Goal: Transaction & Acquisition: Purchase product/service

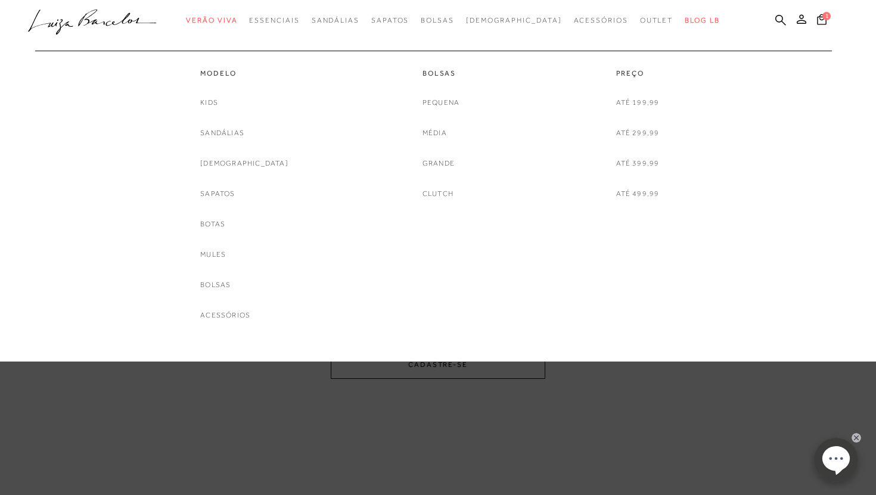
click at [640, 23] on span "Outlet" at bounding box center [656, 20] width 33 height 8
click at [640, 25] on link "Outlet" at bounding box center [656, 21] width 33 height 22
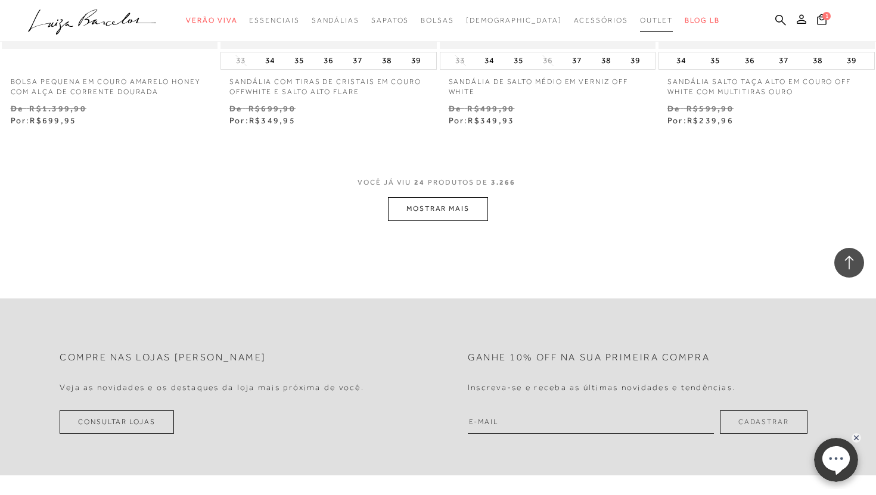
scroll to position [2438, 0]
click at [416, 201] on button "MOSTRAR MAIS" at bounding box center [438, 208] width 100 height 23
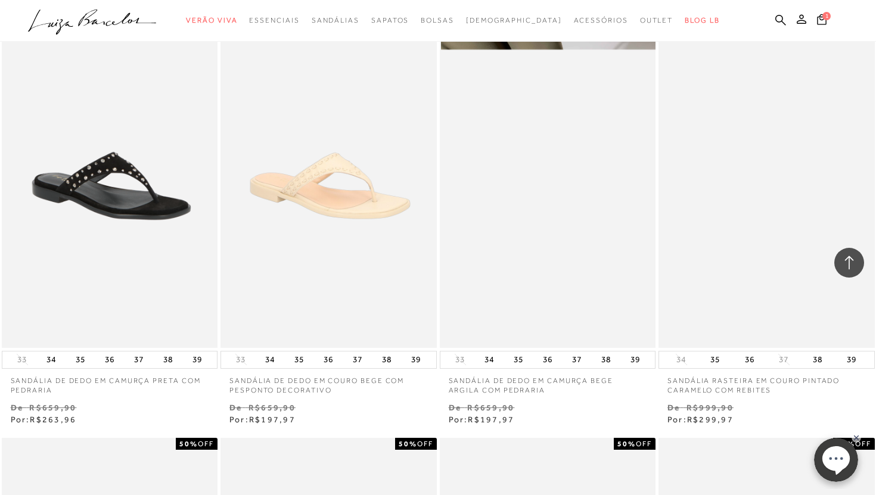
scroll to position [0, 0]
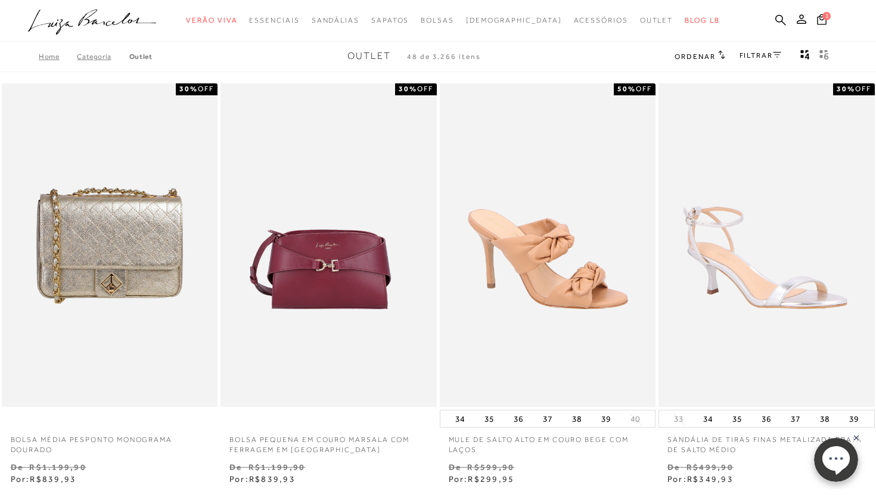
click at [744, 58] on link "FILTRAR" at bounding box center [760, 55] width 42 height 8
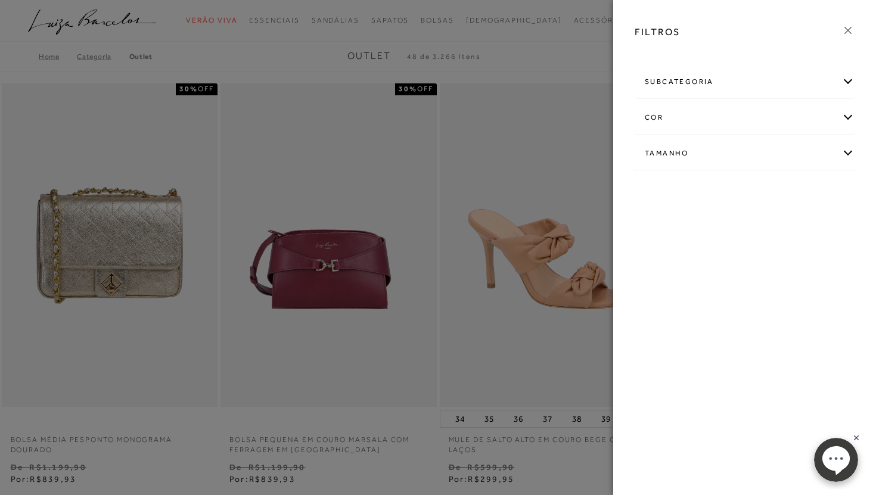
click at [707, 155] on div "Tamanho" at bounding box center [744, 154] width 219 height 32
click at [664, 284] on label "38" at bounding box center [657, 287] width 27 height 26
click at [654, 284] on input "38" at bounding box center [648, 288] width 12 height 12
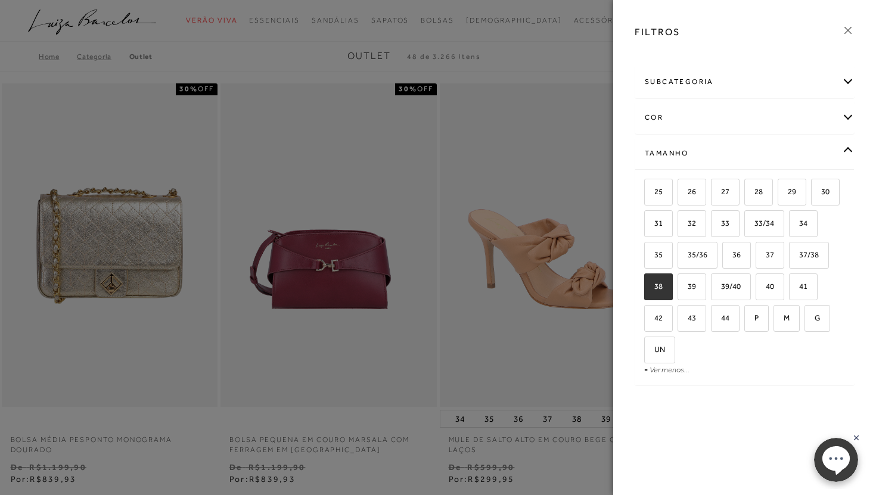
checkbox input "true"
click at [809, 261] on label "37/38" at bounding box center [808, 255] width 39 height 26
click at [799, 261] on input "37/38" at bounding box center [793, 257] width 12 height 12
checkbox input "true"
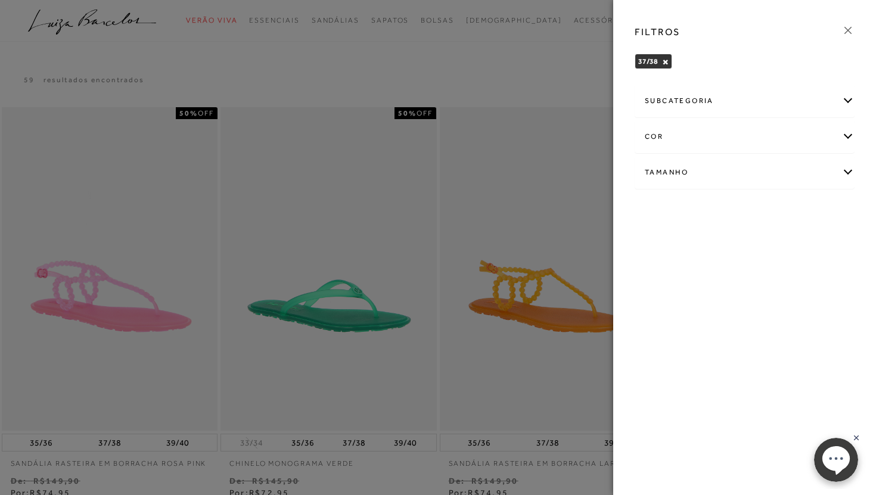
click at [844, 27] on icon at bounding box center [847, 30] width 13 height 13
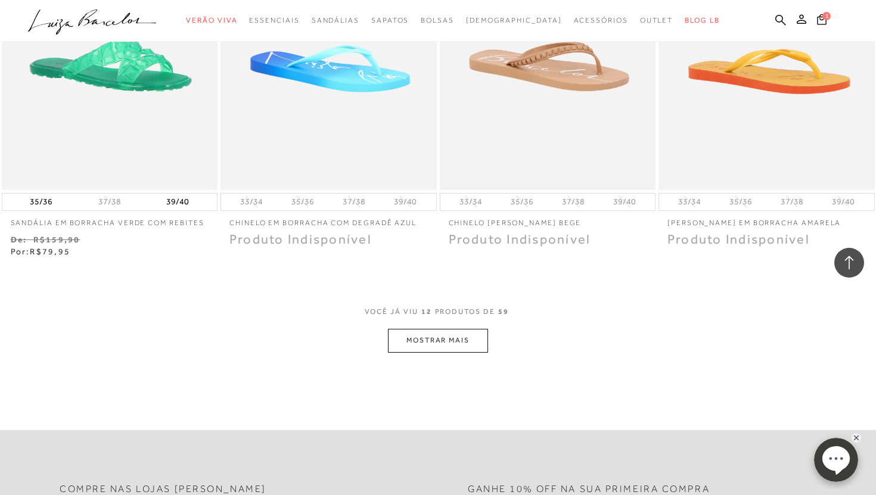
scroll to position [1039, 0]
click at [444, 341] on button "MOSTRAR MAIS" at bounding box center [438, 339] width 100 height 23
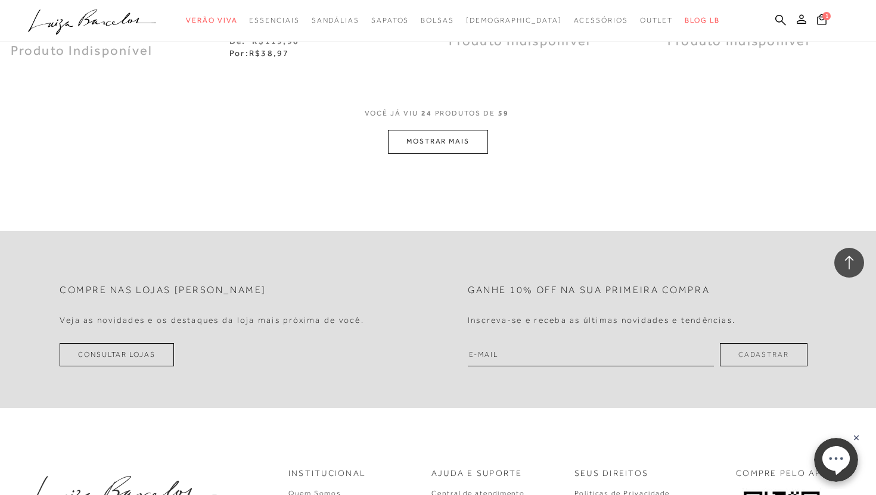
scroll to position [2449, 0]
click at [462, 136] on button "MOSTRAR MAIS" at bounding box center [438, 140] width 100 height 23
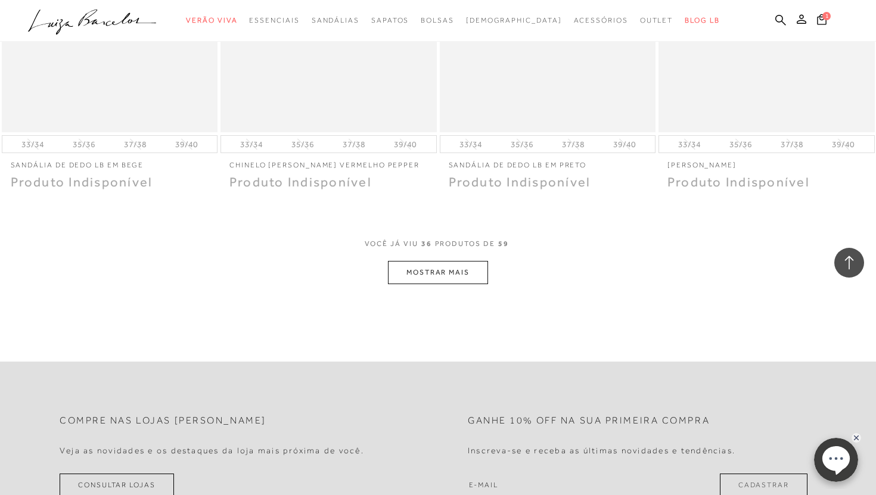
scroll to position [3523, 0]
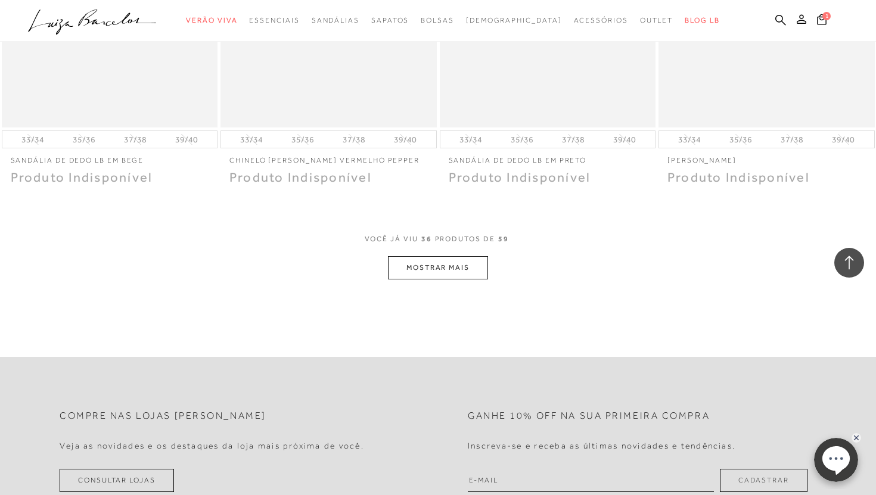
click at [435, 279] on button "MOSTRAR MAIS" at bounding box center [438, 267] width 100 height 23
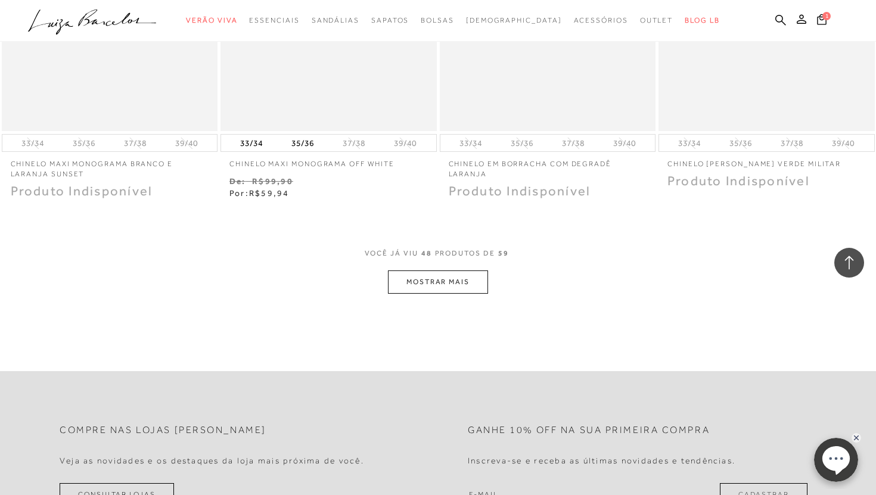
scroll to position [4680, 0]
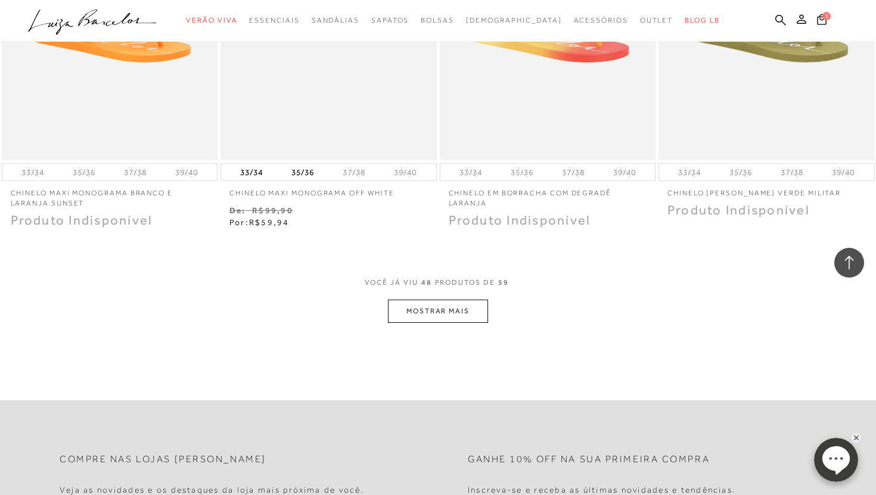
click at [438, 315] on button "MOSTRAR MAIS" at bounding box center [438, 311] width 100 height 23
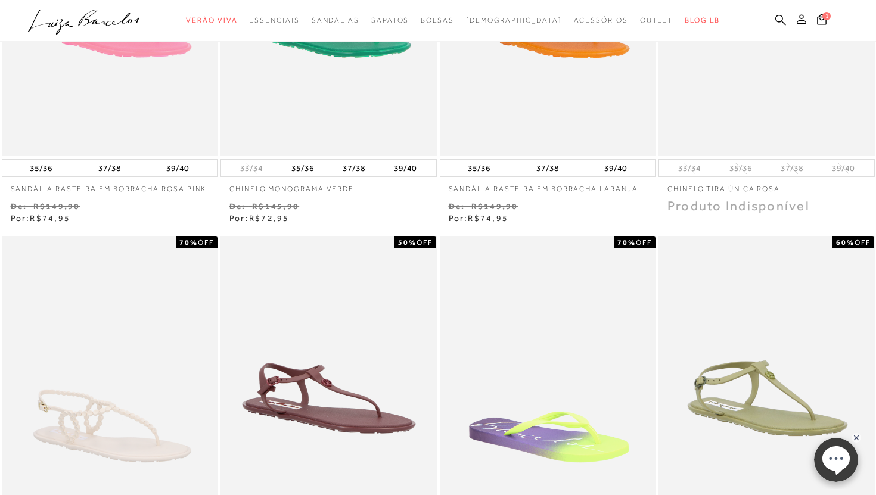
scroll to position [0, 0]
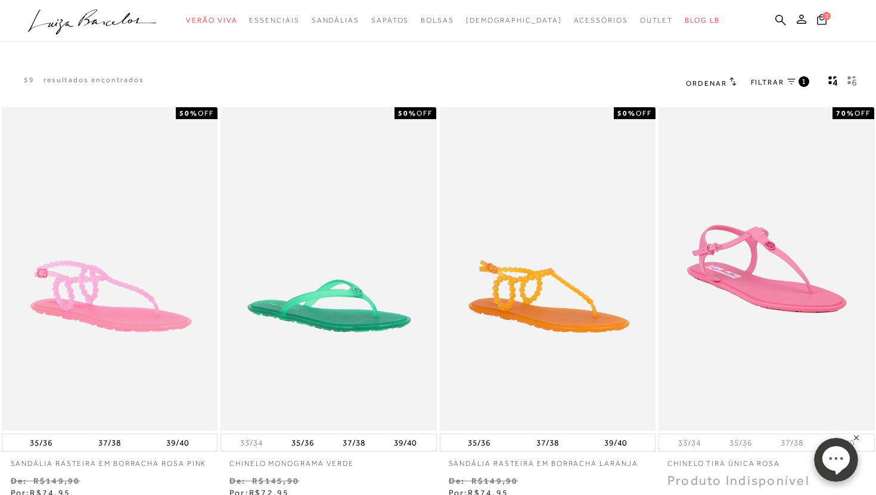
click at [790, 83] on icon at bounding box center [791, 82] width 8 height 6
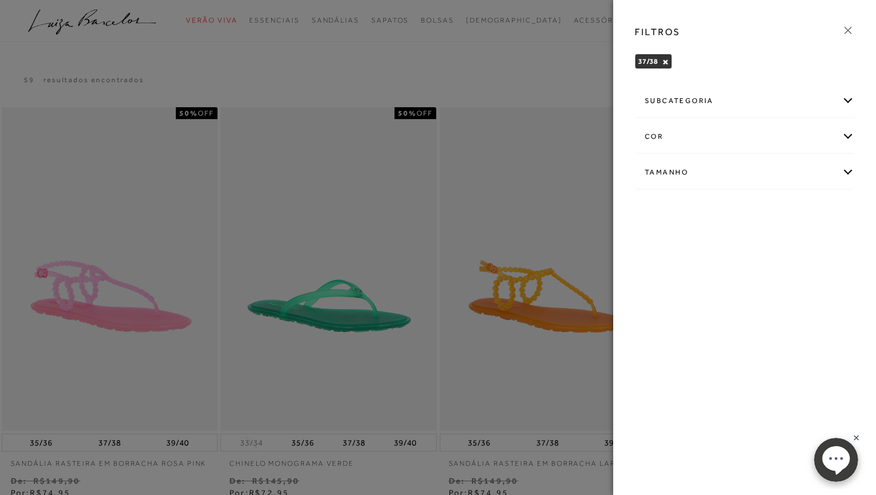
click at [739, 185] on div "Tamanho" at bounding box center [744, 173] width 219 height 32
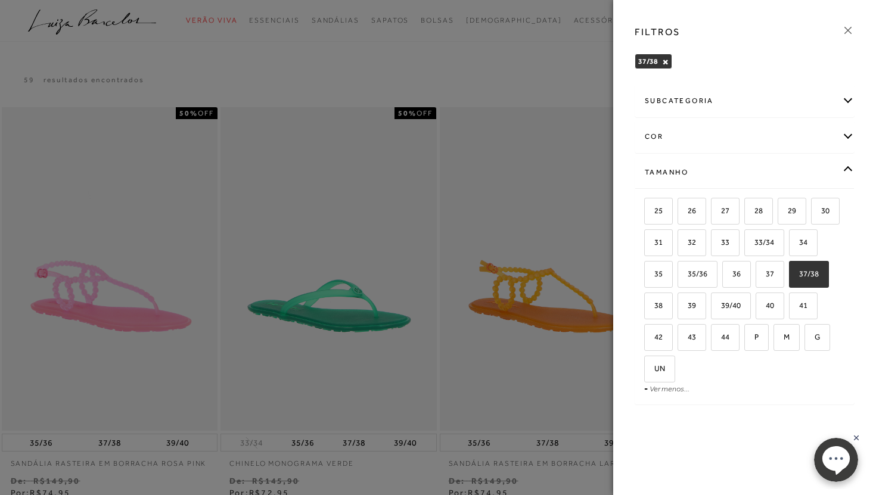
click at [662, 63] on button "×" at bounding box center [665, 62] width 7 height 8
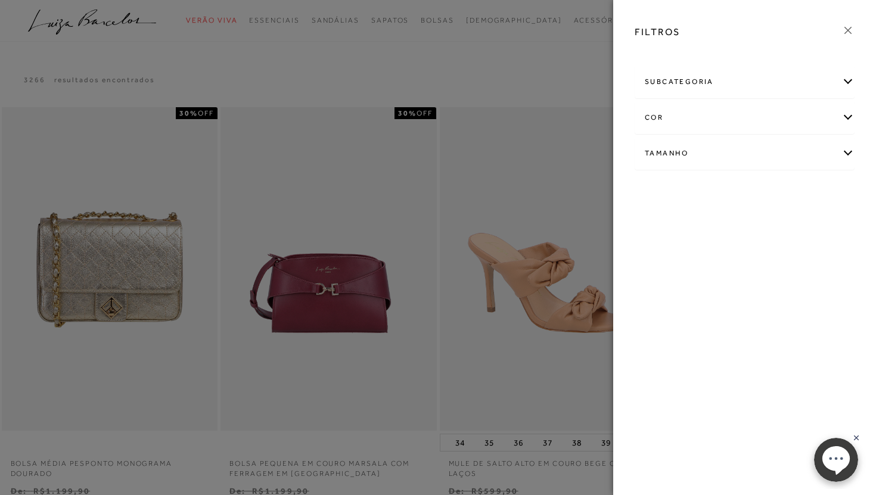
click at [674, 152] on div "Tamanho" at bounding box center [744, 154] width 219 height 32
click at [659, 282] on span "38" at bounding box center [653, 286] width 17 height 9
click at [654, 282] on input "38" at bounding box center [648, 288] width 12 height 12
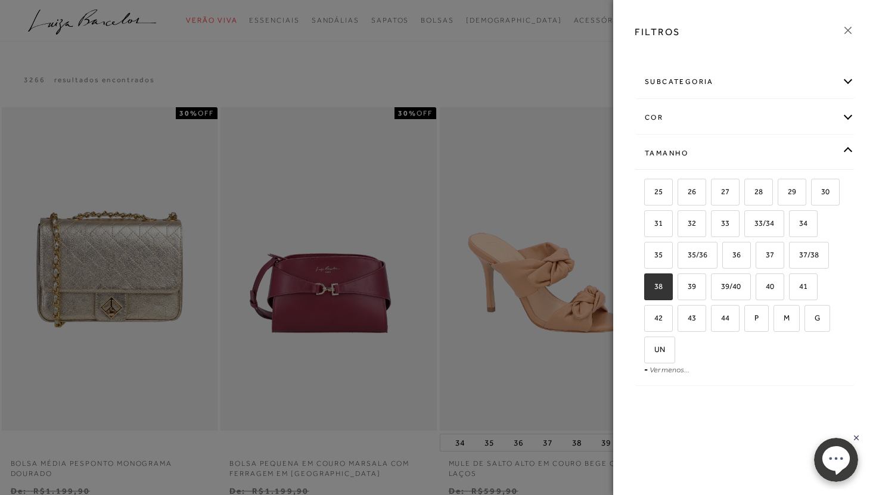
checkbox input "true"
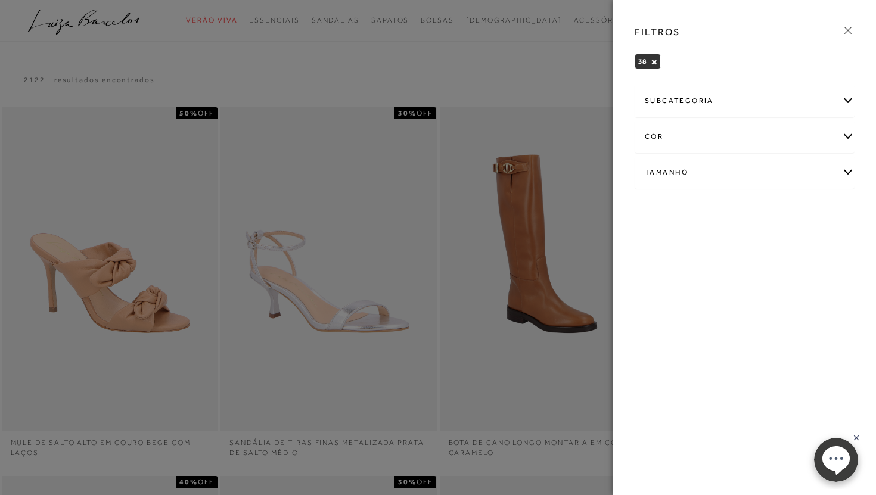
click at [469, 76] on div at bounding box center [438, 247] width 876 height 495
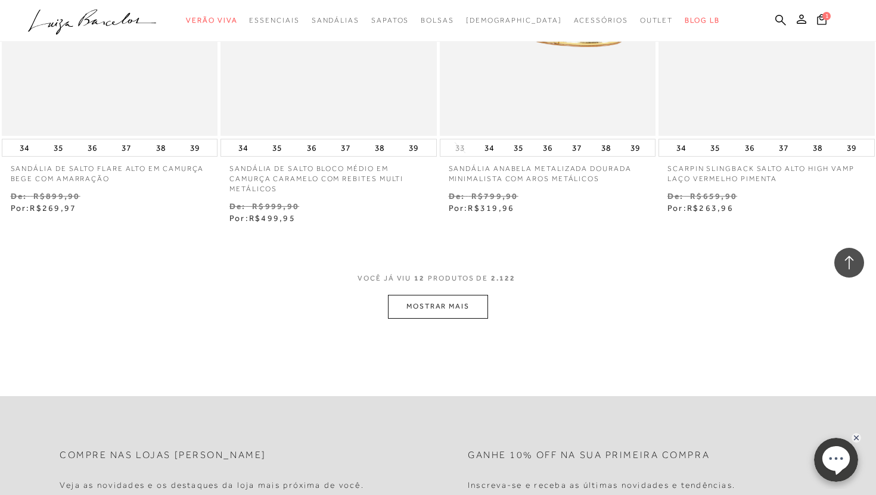
scroll to position [1120, 0]
click at [477, 311] on button "MOSTRAR MAIS" at bounding box center [438, 308] width 100 height 23
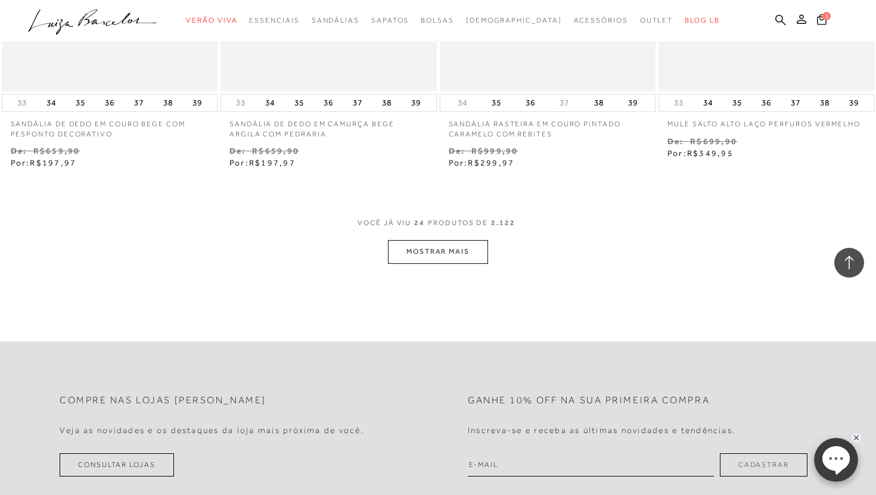
scroll to position [2418, 0]
click at [440, 257] on button "MOSTRAR MAIS" at bounding box center [438, 252] width 100 height 23
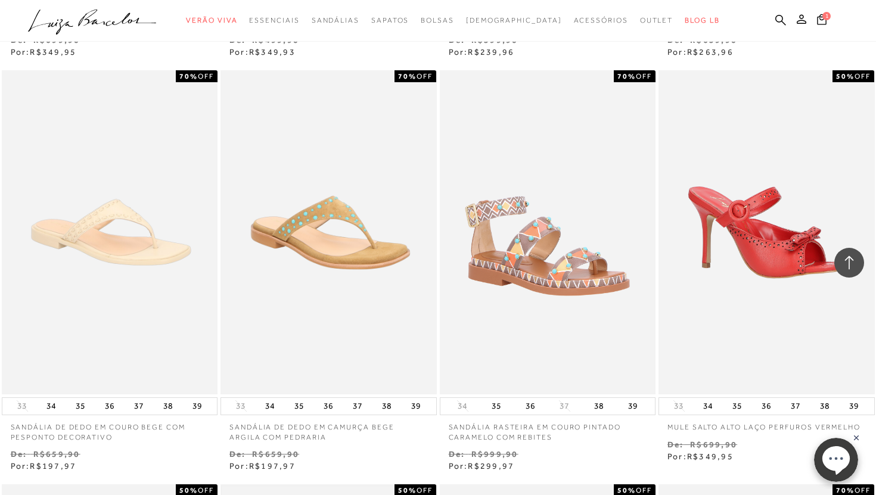
scroll to position [2098, 0]
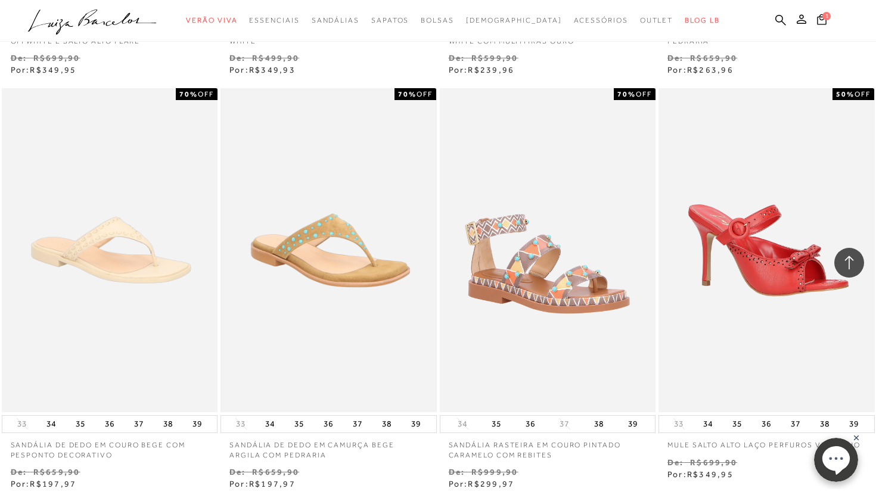
click at [381, 261] on img at bounding box center [329, 250] width 214 height 320
